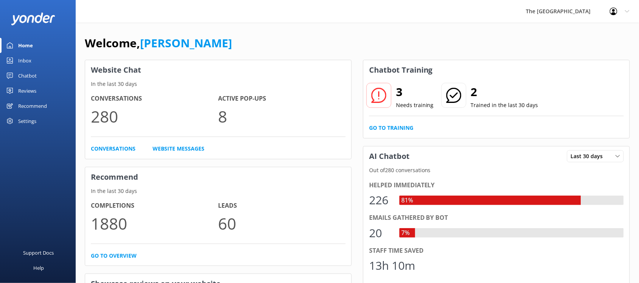
click at [33, 64] on link "Inbox" at bounding box center [38, 60] width 76 height 15
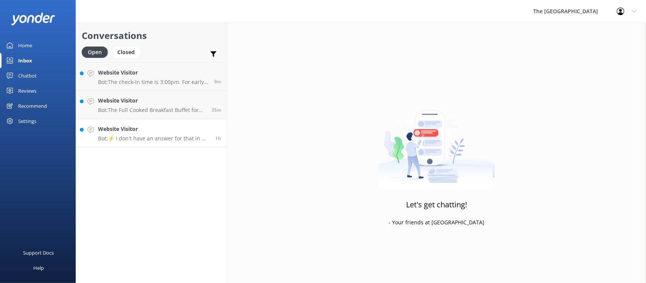
click at [163, 138] on p "Bot: ⚡ I don't have an answer for that in my knowledge base. Please try and rep…" at bounding box center [154, 138] width 112 height 7
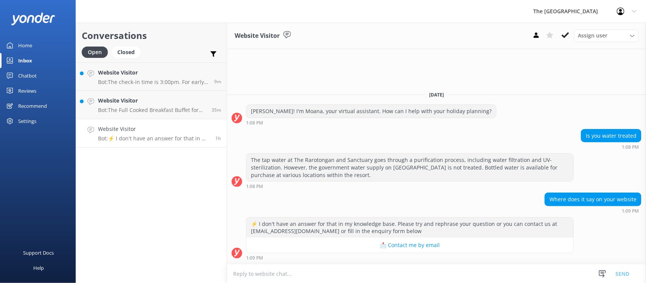
click at [398, 193] on div "Where does it say on your website 1:09 PM" at bounding box center [436, 203] width 419 height 21
click at [406, 201] on div "Where does it say on your website 1:09 PM" at bounding box center [436, 203] width 419 height 21
click at [142, 101] on h4 "Website Visitor" at bounding box center [152, 100] width 108 height 8
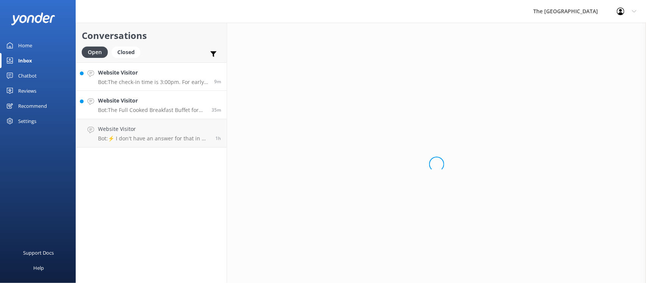
click at [151, 74] on h4 "Website Visitor" at bounding box center [153, 72] width 110 height 8
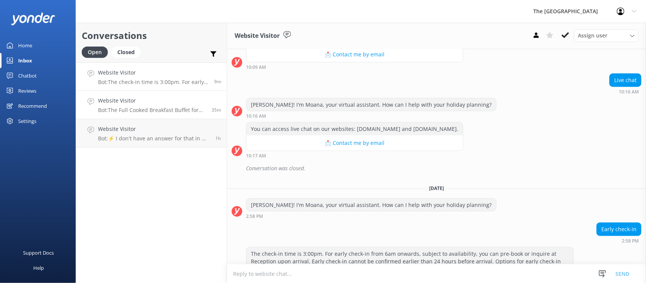
scroll to position [332, 0]
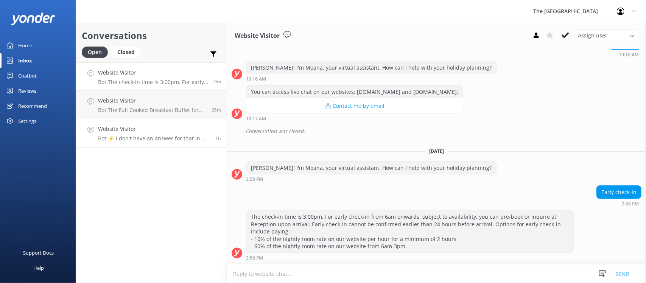
click at [163, 135] on p "Bot: ⚡ I don't have an answer for that in my knowledge base. Please try and rep…" at bounding box center [154, 138] width 112 height 7
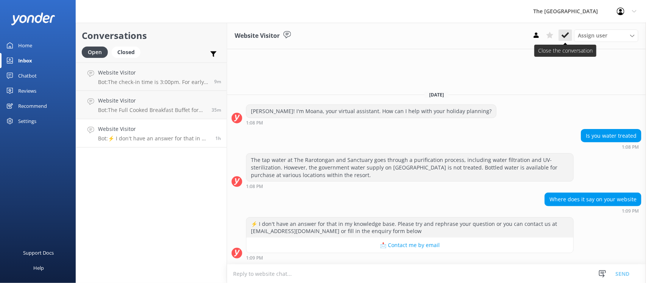
click at [511, 32] on icon at bounding box center [565, 35] width 8 height 8
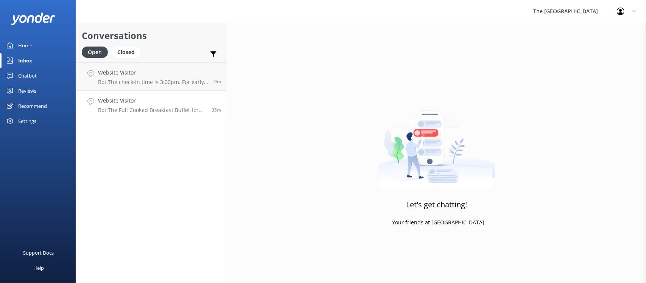
click at [163, 105] on div "Website Visitor Bot: The Full Cooked Breakfast Buffet for outside guests costs …" at bounding box center [152, 104] width 108 height 17
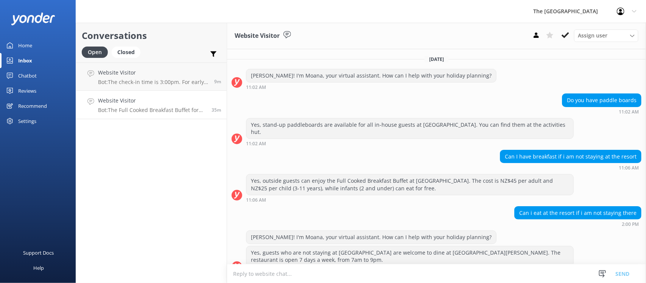
scroll to position [182, 0]
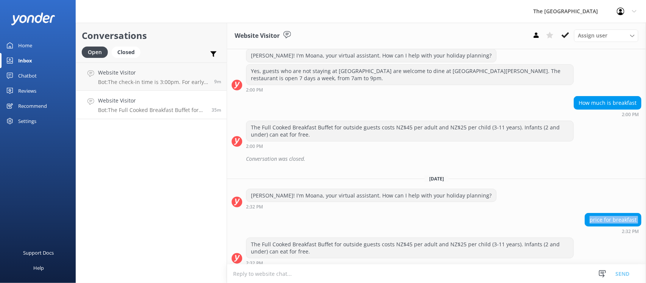
click at [324, 223] on div "price for breakfast 2:32 PM" at bounding box center [436, 223] width 419 height 21
click at [323, 222] on div "price for breakfast 2:32 PM" at bounding box center [436, 223] width 419 height 21
click at [323, 214] on div "price for breakfast 2:32 PM" at bounding box center [436, 223] width 419 height 21
click at [333, 220] on div "price for breakfast 2:32 PM" at bounding box center [436, 223] width 419 height 21
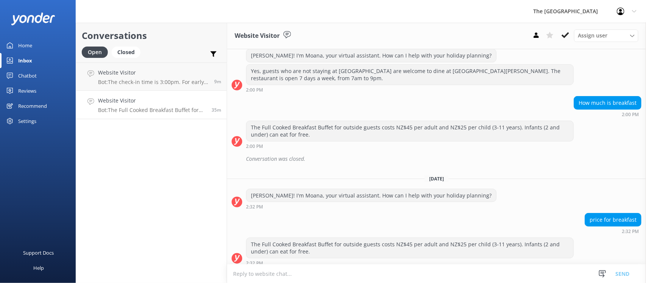
click at [333, 219] on div "price for breakfast 2:32 PM" at bounding box center [436, 223] width 419 height 21
click at [142, 191] on div "Conversations Open Closed Important Assigned to me Unassigned Website Visitor B…" at bounding box center [151, 153] width 151 height 260
click at [511, 35] on use at bounding box center [565, 35] width 8 height 6
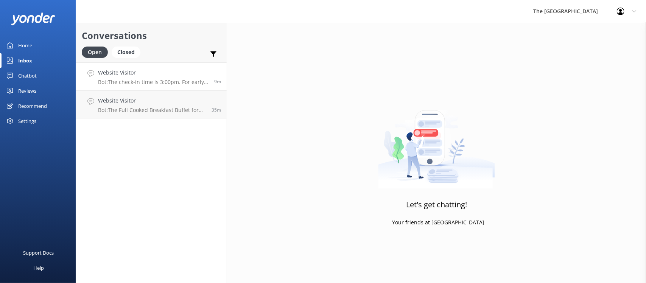
click at [161, 86] on link "Website Visitor Bot: The check-in time is 3:00pm. For early check-in from 6am o…" at bounding box center [151, 76] width 151 height 28
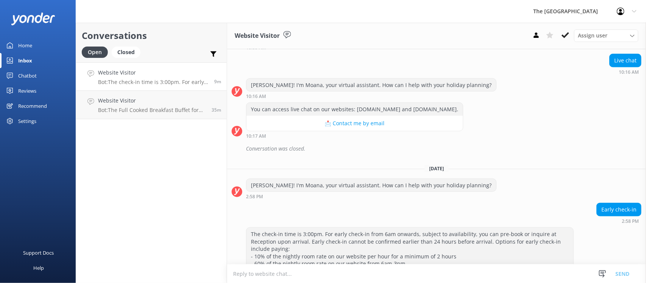
scroll to position [332, 0]
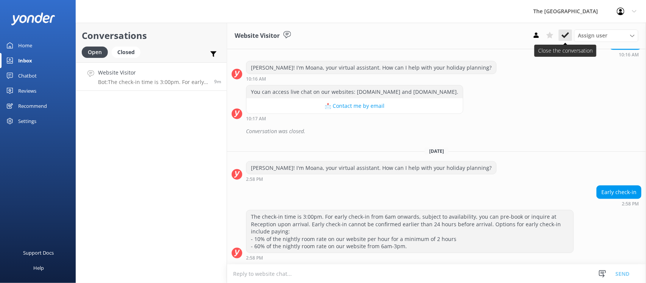
click at [511, 33] on icon at bounding box center [565, 35] width 8 height 8
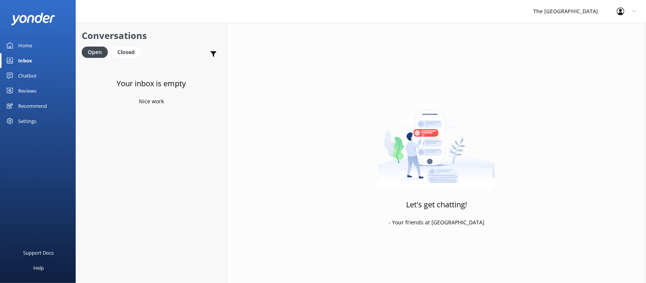
click at [146, 171] on div "Your inbox is empty Nice work" at bounding box center [151, 203] width 151 height 283
